Goal: Check status

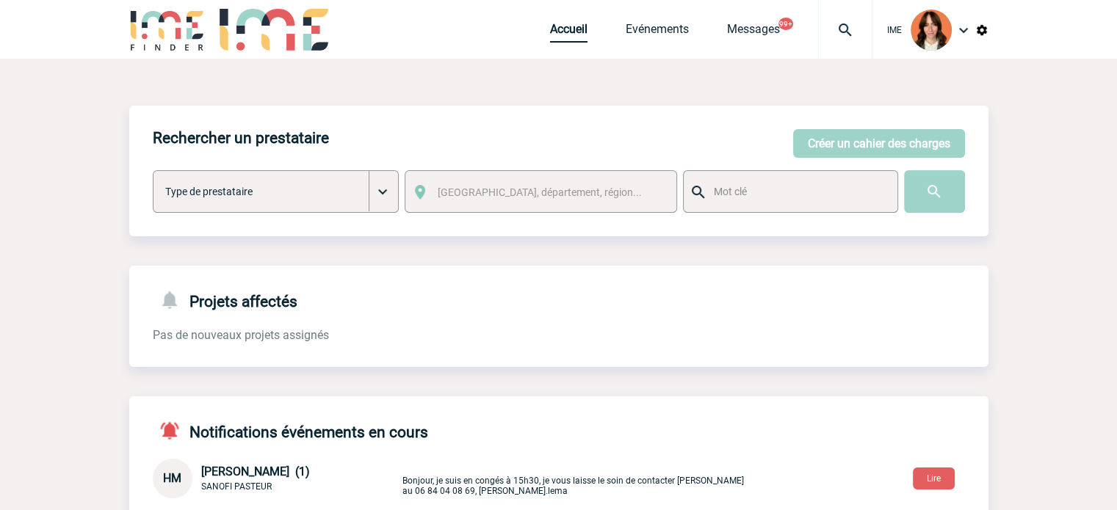
click at [568, 38] on link "Accueil" at bounding box center [568, 32] width 37 height 21
click at [843, 23] on img at bounding box center [845, 30] width 53 height 18
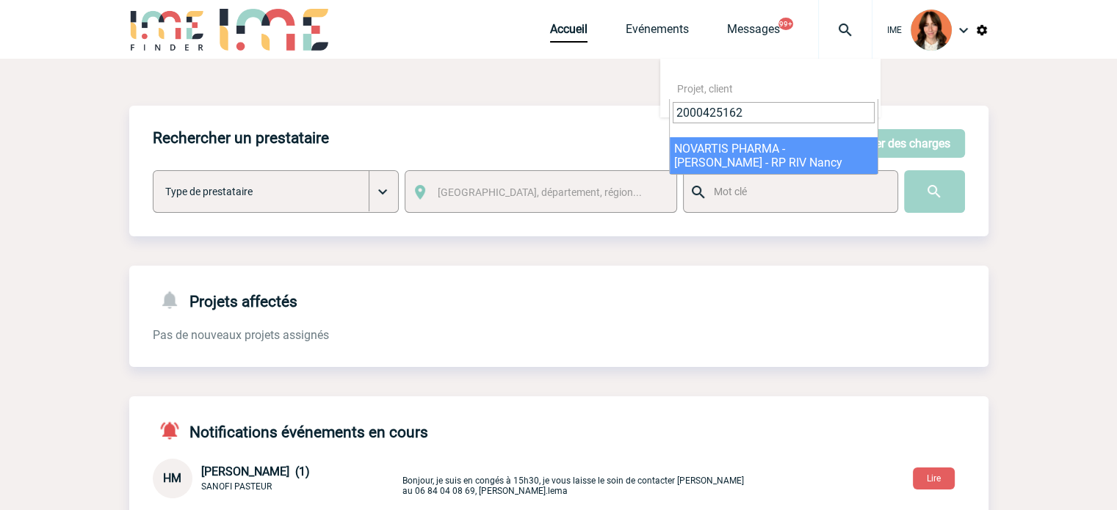
type input "2000425162"
select select "24663"
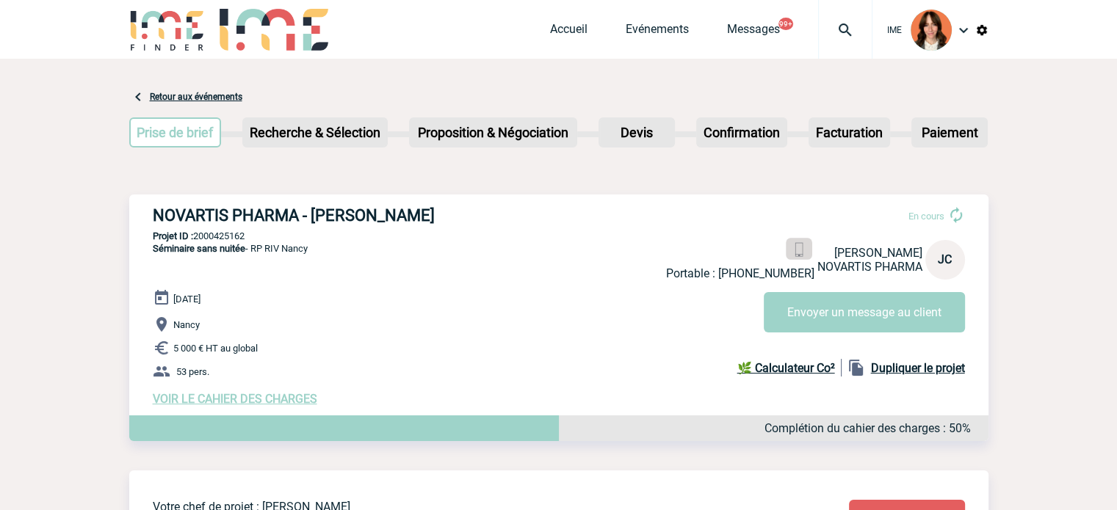
click at [792, 252] on img at bounding box center [799, 250] width 14 height 14
click at [546, 39] on div "IME Accueil Evénements 99+" at bounding box center [558, 31] width 859 height 62
click at [558, 35] on link "Accueil" at bounding box center [568, 32] width 37 height 21
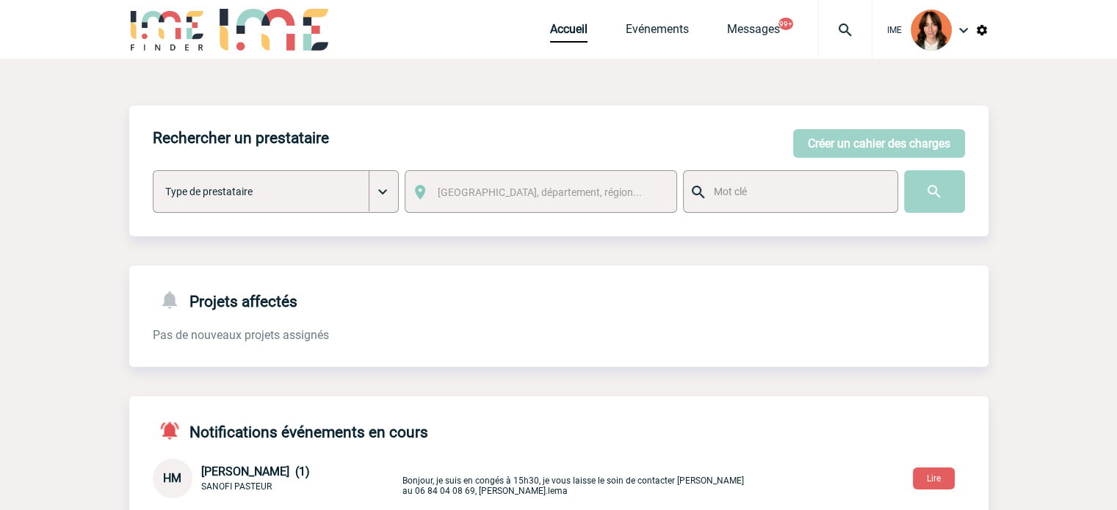
click at [822, 7] on div at bounding box center [845, 29] width 54 height 59
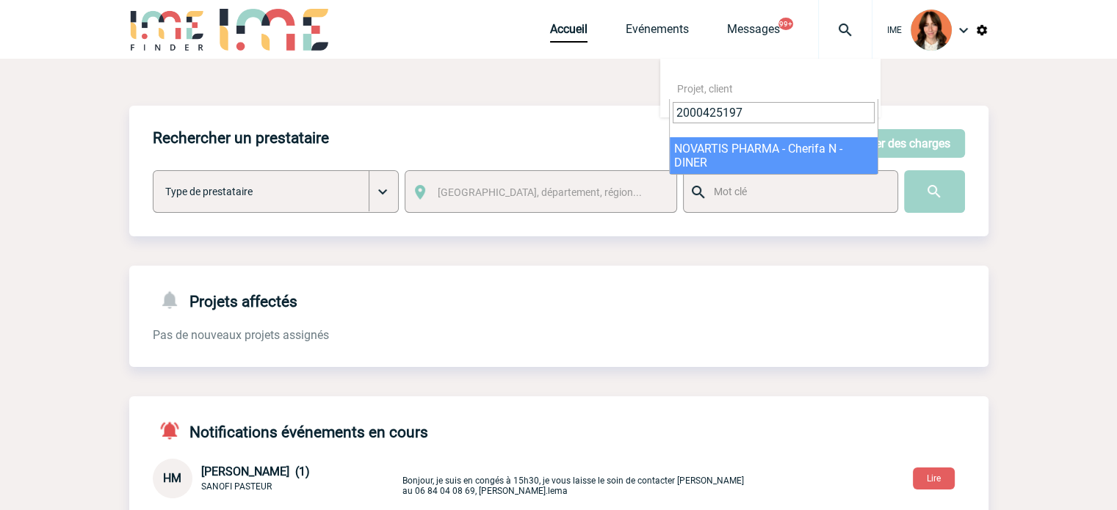
type input "2000425197"
select select "24698"
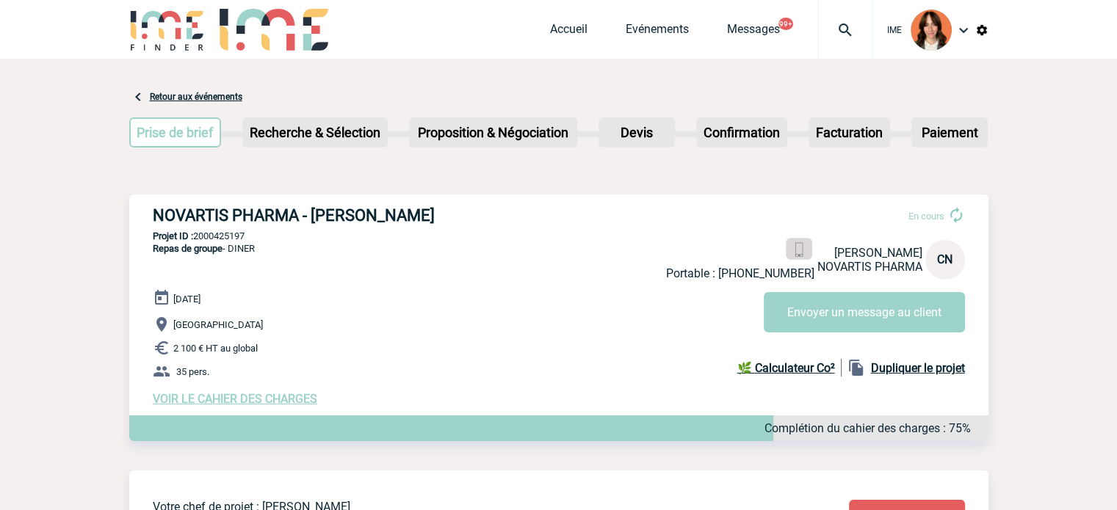
click at [808, 255] on link at bounding box center [799, 249] width 26 height 21
click at [571, 30] on link "Accueil" at bounding box center [568, 32] width 37 height 21
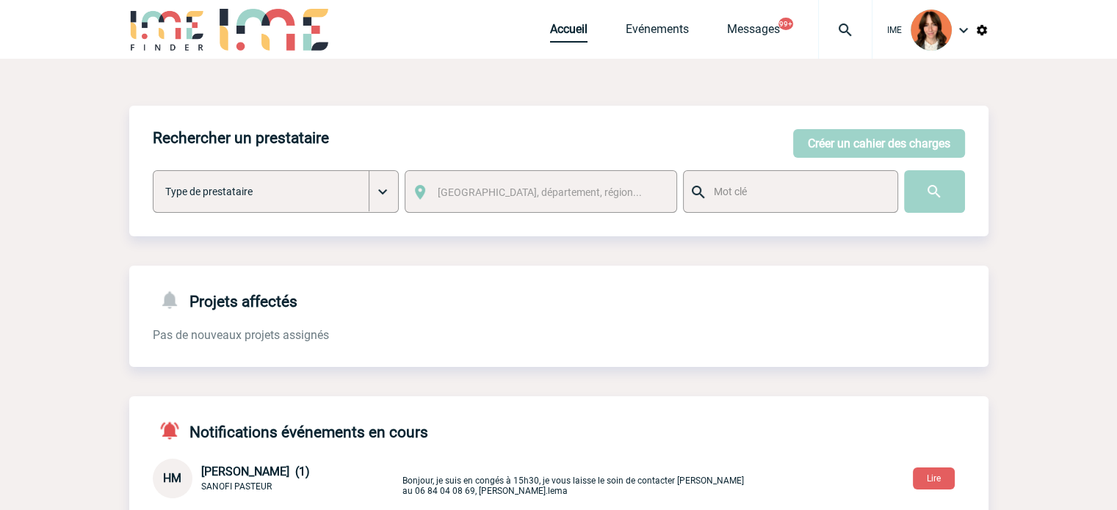
click at [558, 23] on link "Accueil" at bounding box center [568, 32] width 37 height 21
